Goal: Information Seeking & Learning: Learn about a topic

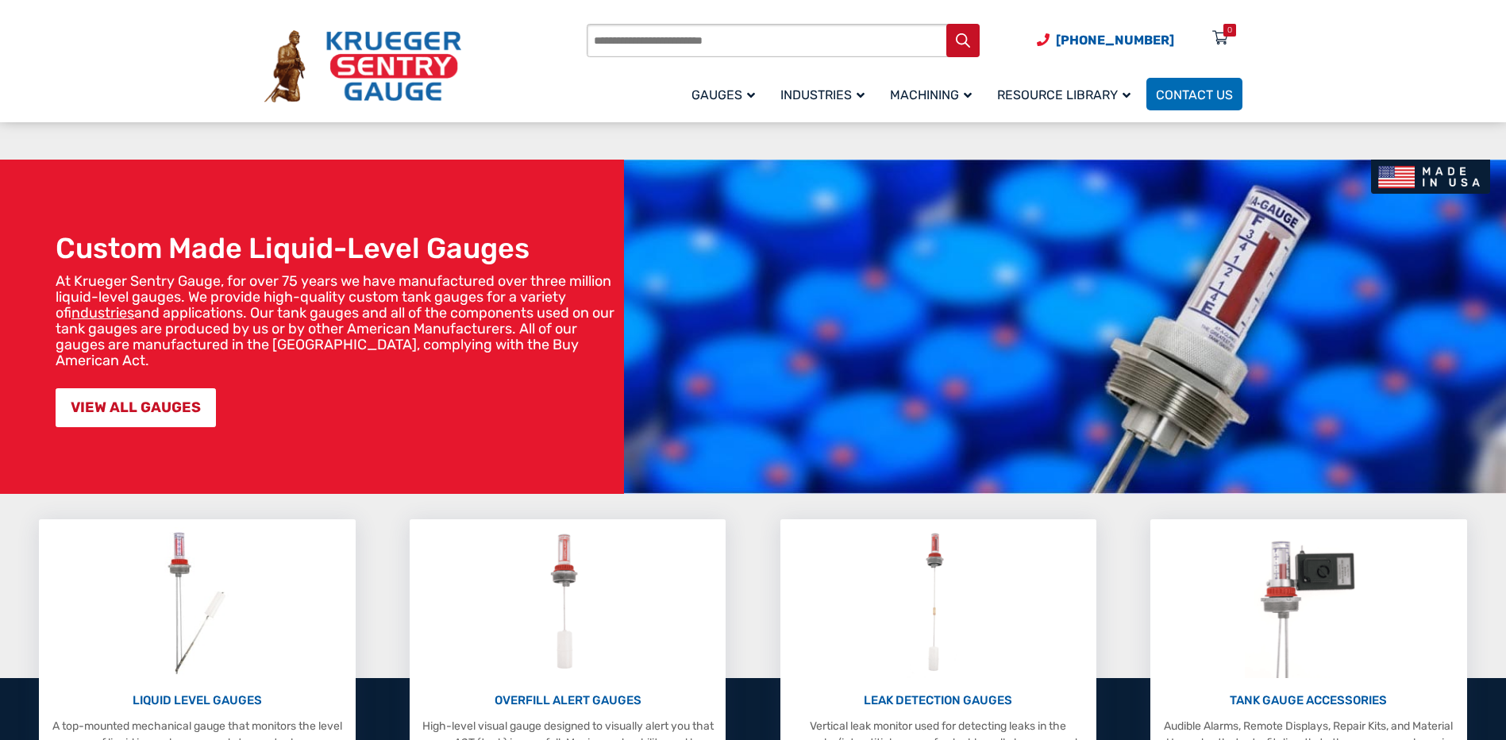
scroll to position [238, 0]
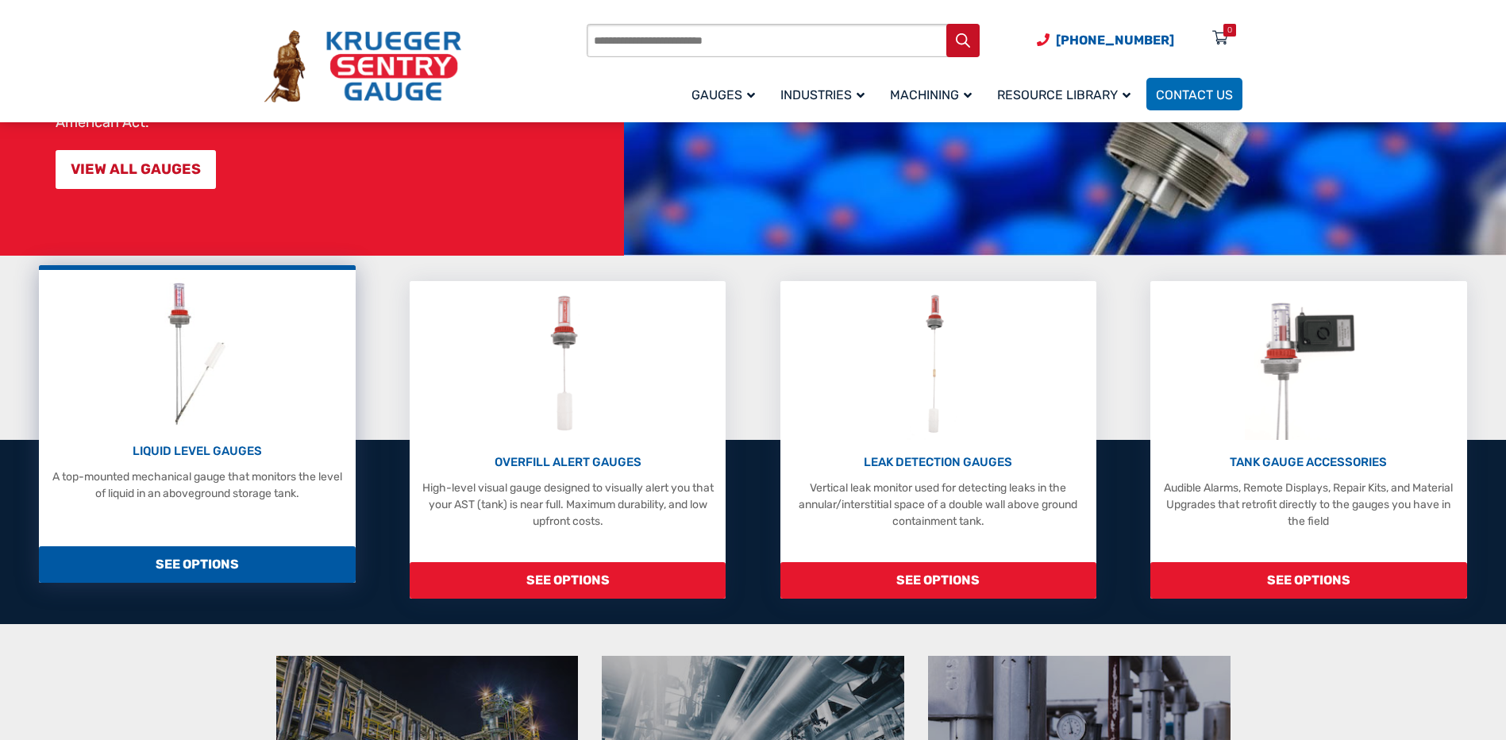
click at [292, 550] on span "SEE OPTIONS" at bounding box center [197, 564] width 316 height 37
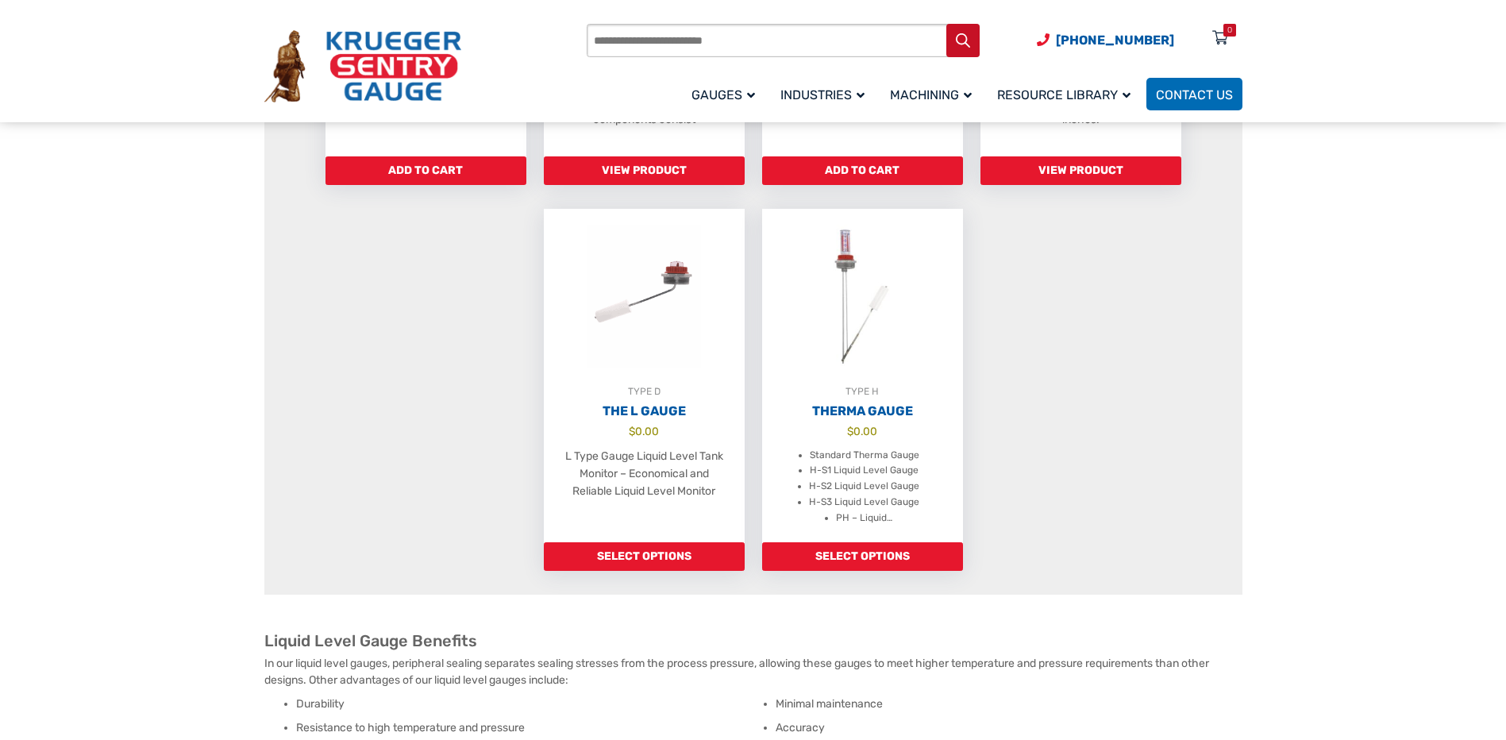
scroll to position [1191, 0]
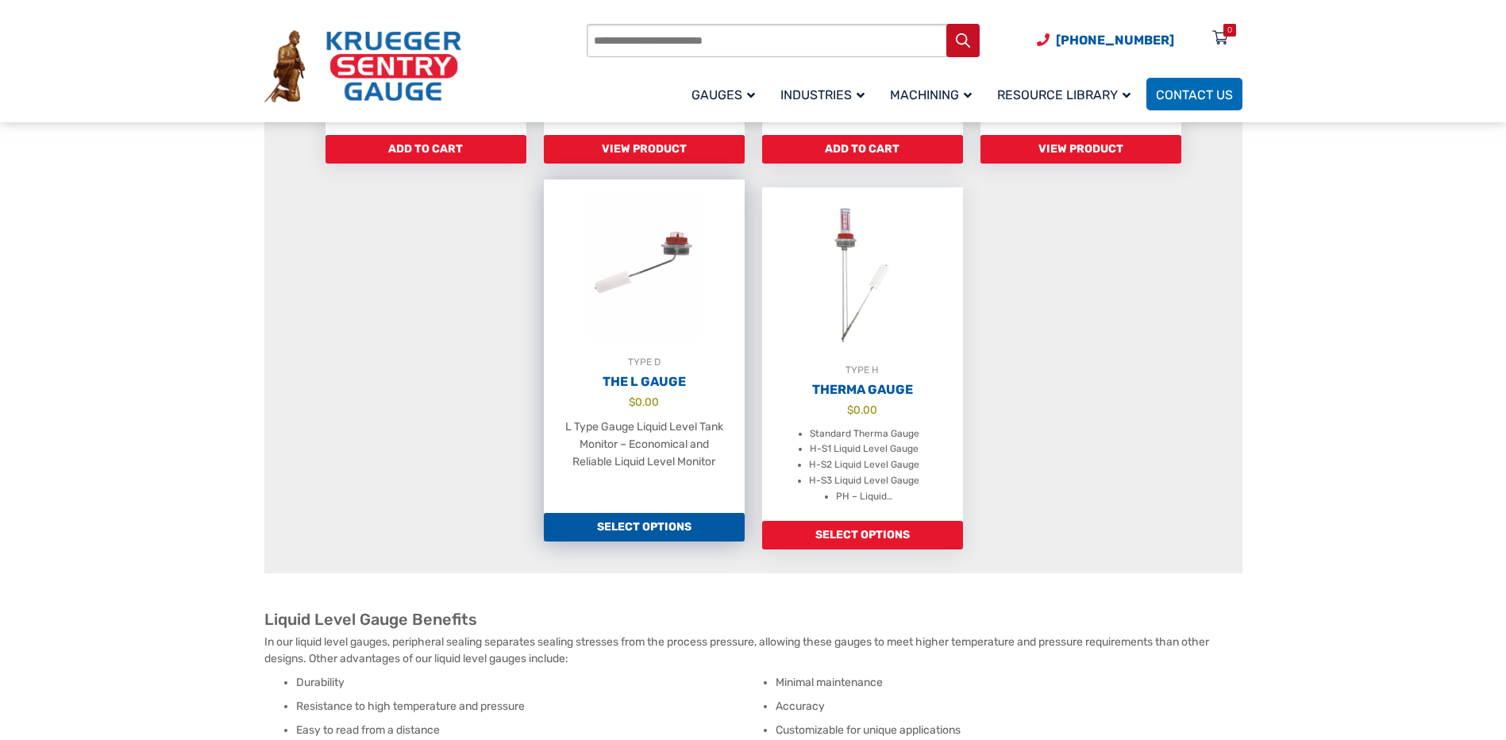
click at [665, 390] on h2 "The L Gauge" at bounding box center [644, 382] width 201 height 16
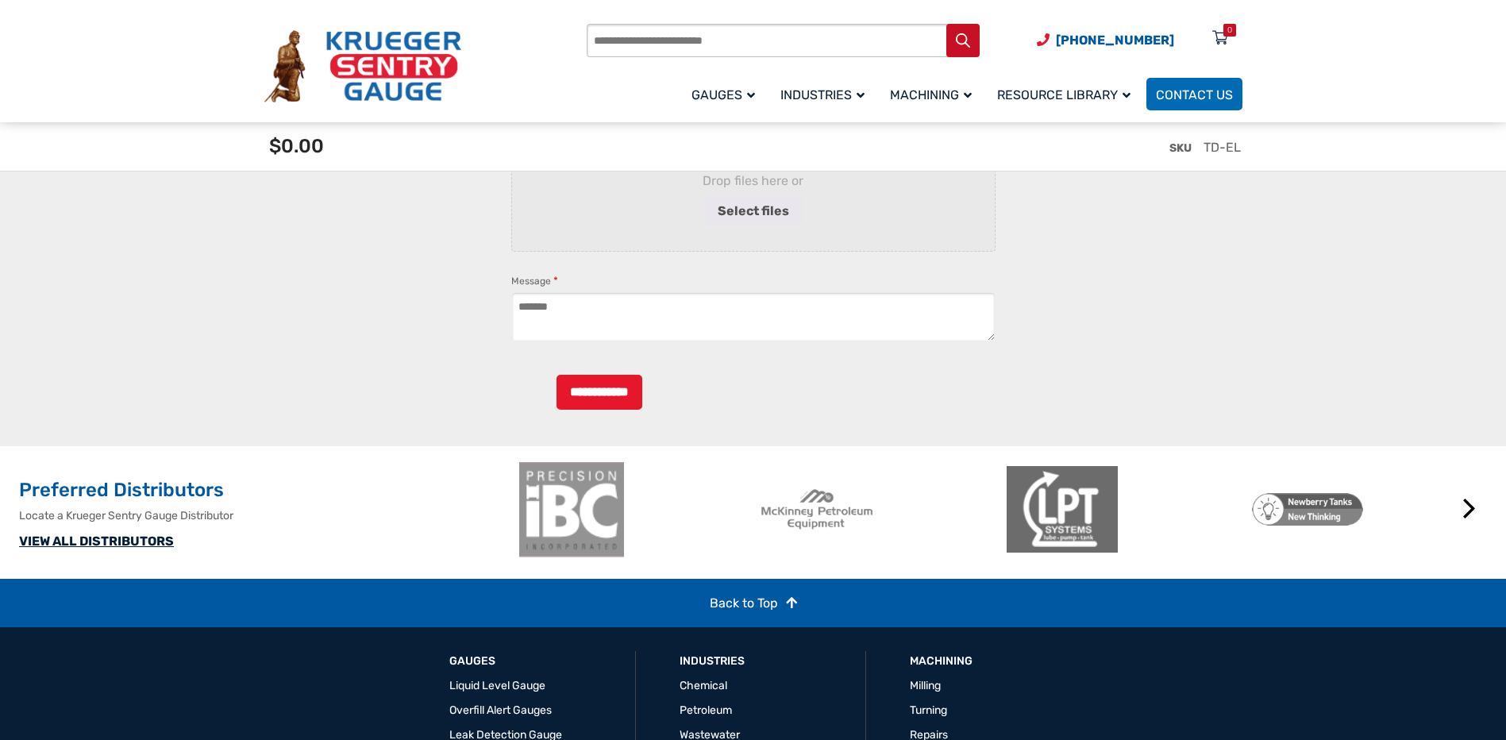
scroll to position [3127, 0]
